Goal: Transaction & Acquisition: Purchase product/service

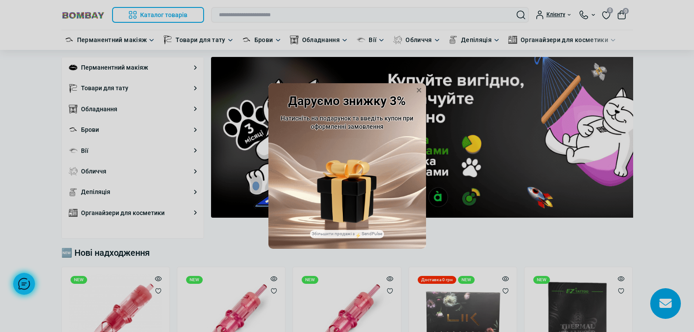
click at [204, 174] on div "Даруємо знижку 3% Натисніть на подарунок та введіть купон при оформленні замовл…" at bounding box center [347, 166] width 694 height 332
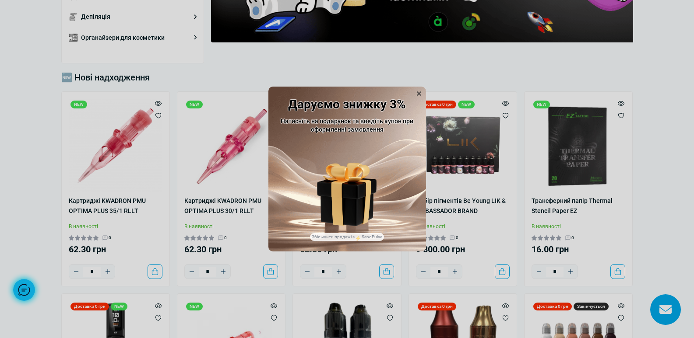
click at [420, 95] on icon at bounding box center [418, 93] width 9 height 9
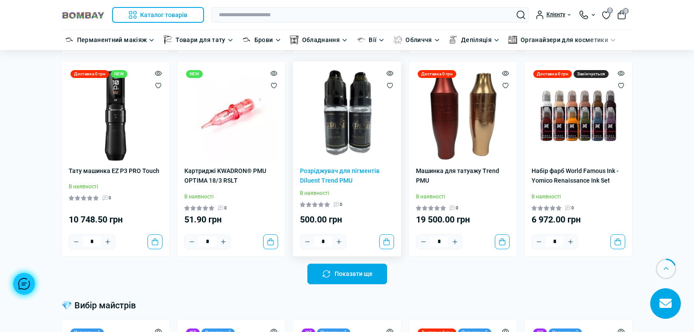
scroll to position [263, 0]
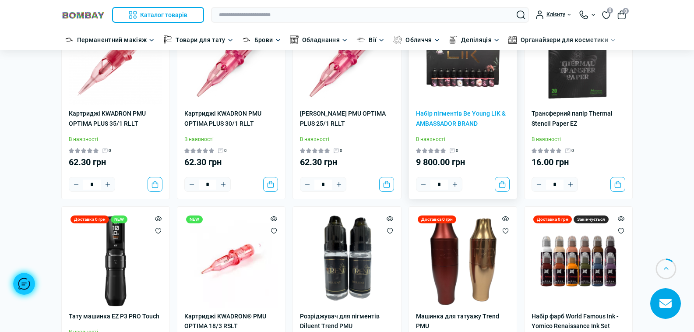
click at [475, 93] on img at bounding box center [463, 58] width 94 height 94
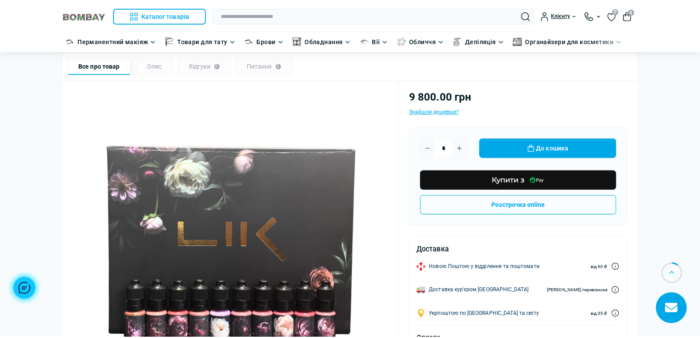
scroll to position [131, 0]
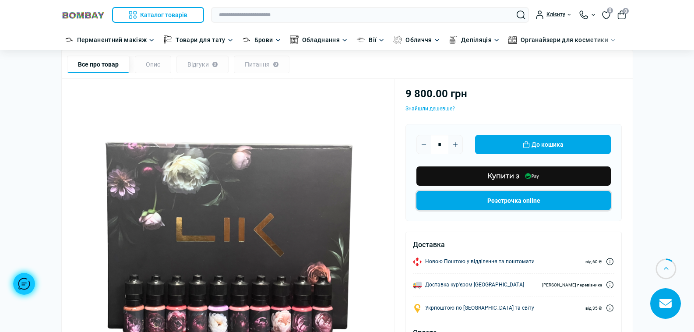
click at [495, 200] on button "Розстрочка online" at bounding box center [513, 200] width 194 height 19
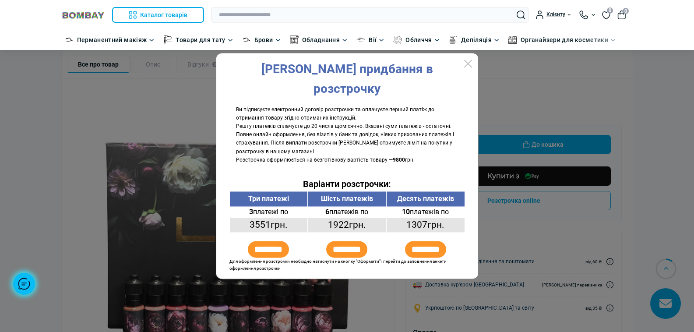
click at [625, 132] on div at bounding box center [347, 166] width 694 height 332
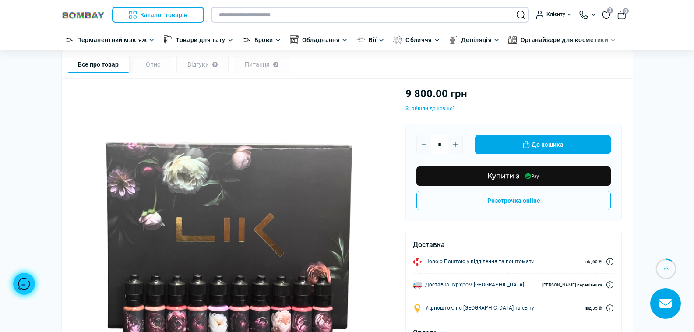
click at [286, 18] on input "text" at bounding box center [370, 15] width 318 height 16
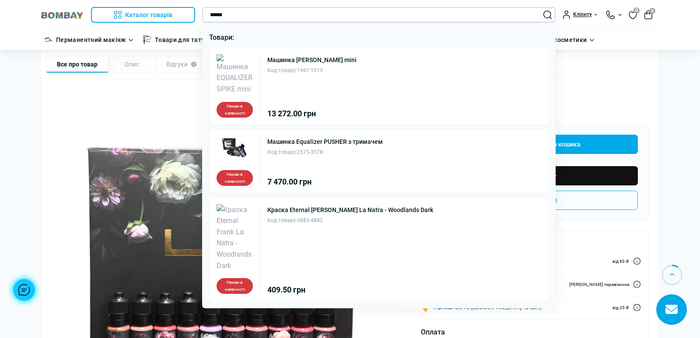
type input "******"
